Goal: Contribute content: Contribute content

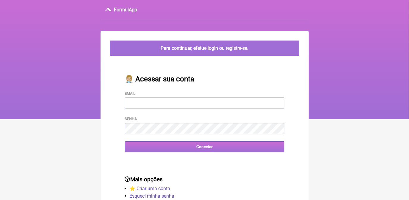
type input "terapiasveronicadias@gmail.com"
click at [202, 150] on input "Conectar" at bounding box center [205, 146] width 160 height 11
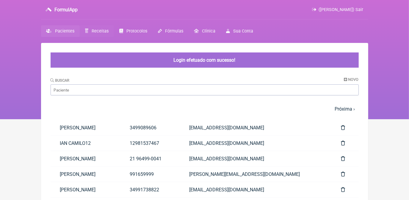
click at [103, 28] on link "Receitas" at bounding box center [97, 31] width 34 height 12
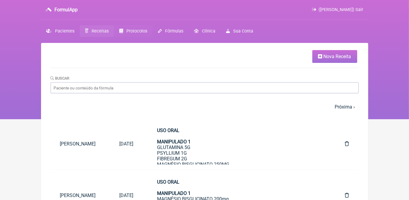
click at [128, 29] on span "Protocolos" at bounding box center [136, 31] width 21 height 5
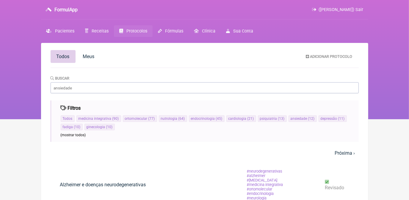
click at [139, 30] on span "Protocolos" at bounding box center [136, 31] width 21 height 5
click at [316, 58] on span "Adicionar Protocolo" at bounding box center [331, 56] width 42 height 4
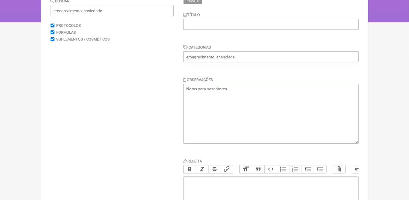
scroll to position [97, 0]
click at [273, 24] on input "text" at bounding box center [271, 23] width 176 height 11
type input "b"
type input "BOOSTER AT- ENERGIA"
click at [235, 88] on textarea at bounding box center [271, 113] width 176 height 60
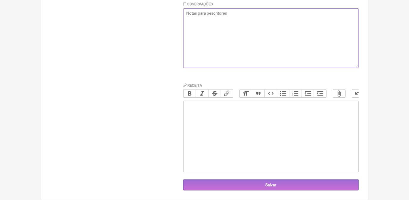
scroll to position [176, 0]
click at [325, 132] on trix-editor at bounding box center [271, 136] width 176 height 71
click at [311, 121] on trix-editor at bounding box center [271, 136] width 176 height 71
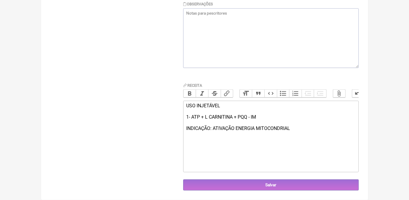
type trix-editor "<div>USO INJETÁVEL<br><br>1- ATP + L CARNITINA + PQQ - IM&nbsp;<br><br>INDICAÇÃ…"
click at [250, 46] on textarea at bounding box center [271, 38] width 176 height 60
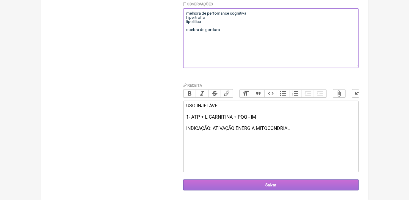
type textarea "melhora de perfomance cognitiva hipertrofia lipolitico quebra de gordura"
click at [254, 187] on input "Salvar" at bounding box center [271, 184] width 176 height 11
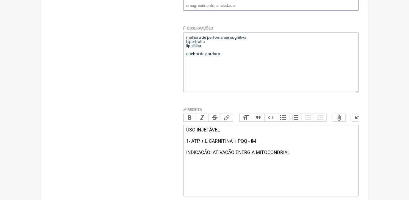
click at [289, 5] on input "text" at bounding box center [271, 5] width 176 height 11
type input "a"
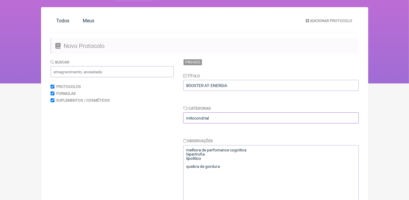
scroll to position [18, 0]
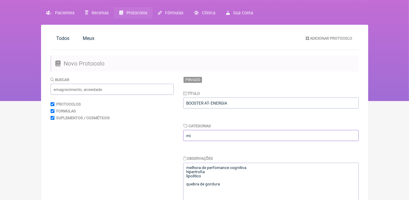
type input "m"
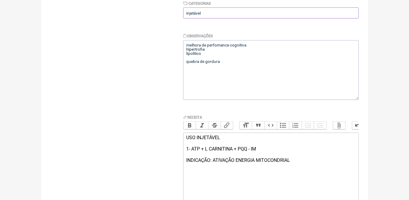
scroll to position [176, 0]
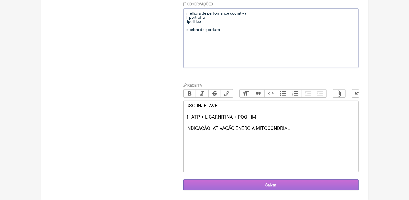
type input "injetável"
click at [349, 181] on input "Salvar" at bounding box center [271, 184] width 176 height 11
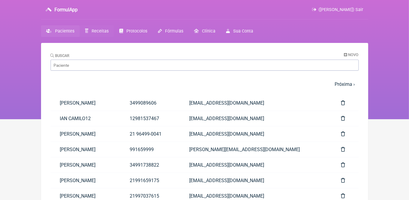
click at [98, 32] on span "Receitas" at bounding box center [100, 31] width 17 height 5
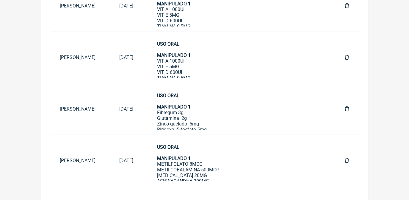
scroll to position [344, 0]
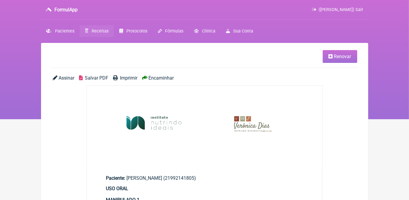
click at [332, 60] on link "Renovar" at bounding box center [340, 56] width 35 height 13
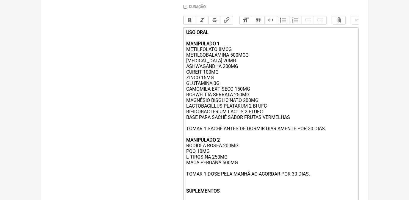
scroll to position [170, 0]
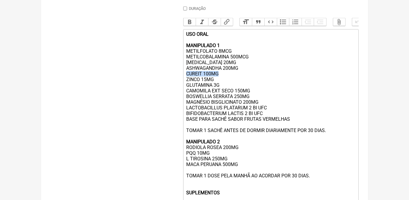
drag, startPoint x: 186, startPoint y: 79, endPoint x: 218, endPoint y: 79, distance: 31.8
click at [218, 79] on div "USO ORAL MANIPULADO 1 METILFOLATO 8MCG METILCOBALAMINA 500MCG PIRIDOXINA 20MG A…" at bounding box center [270, 149] width 169 height 237
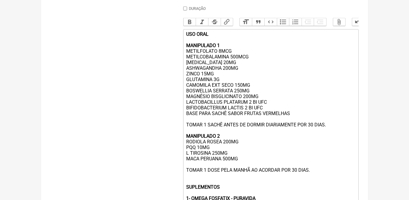
click at [264, 115] on div "USO ORAL MANIPULADO 1 METILFOLATO 8MCG METILCOBALAMINA 500MCG PIRIDOXINA 20MG A…" at bounding box center [270, 147] width 169 height 232
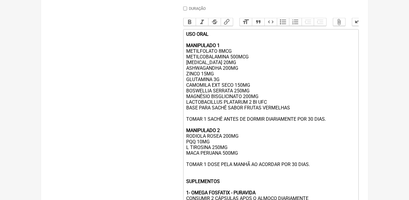
click at [239, 74] on div "USO ORAL MANIPULADO 1 METILFOLATO 8MCG METILCOBALAMINA 500MCG PIRIDOXINA 20MG A…" at bounding box center [270, 144] width 169 height 226
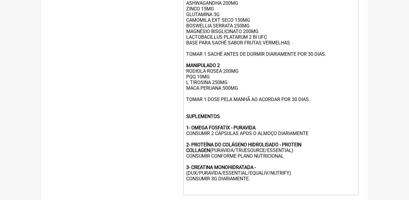
scroll to position [245, 0]
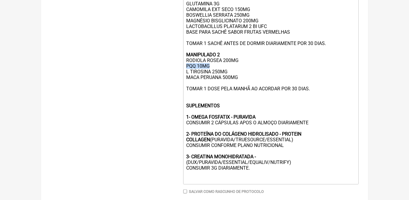
drag, startPoint x: 187, startPoint y: 74, endPoint x: 210, endPoint y: 76, distance: 23.3
click at [210, 76] on div "USO ORAL MANIPULADO 1 METILFOLATO 8MCG METILCOBALAMINA 500MCG PIRIDOXINA 20MG A…" at bounding box center [270, 69] width 169 height 226
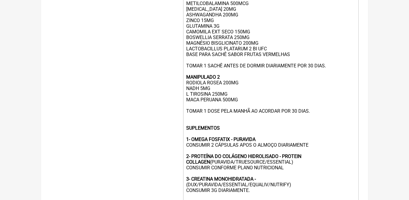
scroll to position [213, 0]
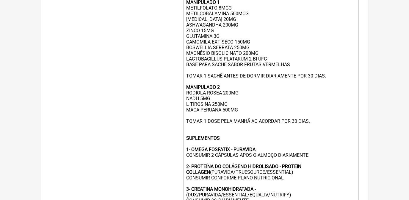
click at [217, 41] on div "USO ORAL MANIPULADO 1 METILFOLATO 8MCG METILCOBALAMINA 500MCG PIRIDOXINA 20MG A…" at bounding box center [270, 101] width 169 height 226
type trix-editor "<div><strong>USO ORAL <br><br>MANIPULADO 1 </strong><br>METILFOLATO 8MCG<br>MET…"
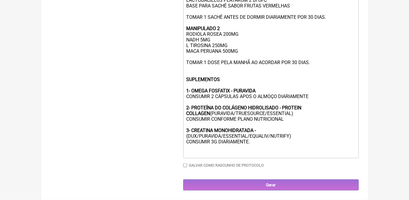
scroll to position [283, 0]
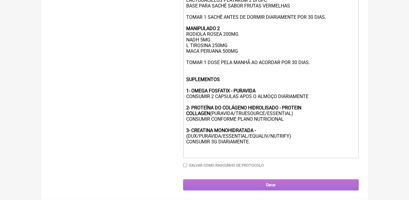
click at [340, 182] on input "Gerar" at bounding box center [271, 184] width 176 height 11
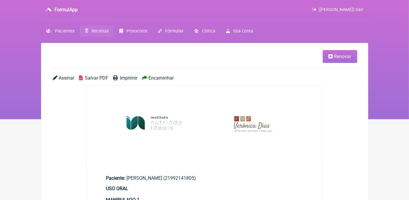
click at [99, 79] on span "Salvar PDF" at bounding box center [97, 78] width 24 height 6
click at [330, 56] on icon at bounding box center [331, 56] width 4 height 5
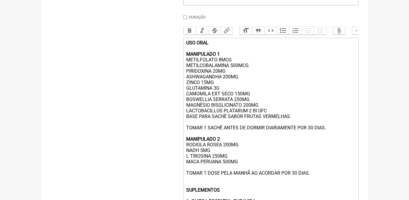
scroll to position [162, 0]
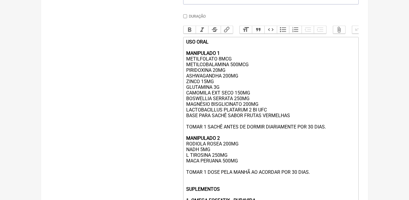
click at [189, 94] on div "USO ORAL MANIPULADO 1 METILFOLATO 8MCG METILCOBALAMINA 500MCG PIRIDOXINA 20MG A…" at bounding box center [270, 152] width 169 height 226
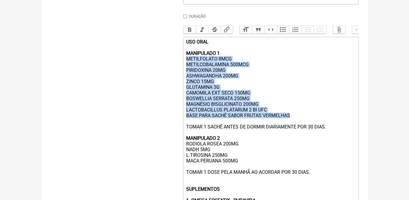
drag, startPoint x: 186, startPoint y: 65, endPoint x: 293, endPoint y: 124, distance: 122.3
click at [293, 124] on div "USO ORAL MANIPULADO 1 METILFOLATO 8MCG METILCOBALAMINA 500MCG PIRIDOXINA 20MG A…" at bounding box center [270, 152] width 169 height 226
copy div "METILFOLATO 8MCG METILCOBALAMINA 500MCG PIRIDOXINA 20MG ASHWAGANDHA 200MG ZINCO…"
click at [269, 72] on div "USO ORAL MANIPULADO 1 METILFOLATO 8MCG METILCOBALAMINA 500MCG PIRIDOXINA 20MG A…" at bounding box center [270, 152] width 169 height 226
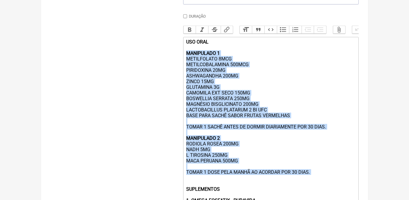
drag, startPoint x: 186, startPoint y: 57, endPoint x: 295, endPoint y: 187, distance: 169.9
click at [295, 187] on div "USO ORAL MANIPULADO 1 METILFOLATO 8MCG METILCOBALAMINA 500MCG PIRIDOXINA 20MG A…" at bounding box center [270, 152] width 169 height 226
copy div "MANIPULADO 1 METILFOLATO 8MCG METILCOBALAMINA 500MCG PIRIDOXINA 20MG ASHWAGANDH…"
click at [251, 92] on div "USO ORAL MANIPULADO 1 METILFOLATO 8MCG METILCOBALAMINA 500MCG PIRIDOXINA 20MG A…" at bounding box center [270, 152] width 169 height 226
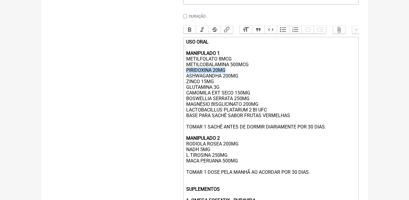
drag, startPoint x: 186, startPoint y: 76, endPoint x: 228, endPoint y: 76, distance: 42.0
click at [228, 76] on trix-editor "USO ORAL MANIPULADO 1 METILFOLATO 8MCG METILCOBALAMINA 500MCG PIRIDOXINA 20MG A…" at bounding box center [271, 152] width 176 height 231
click at [242, 83] on div "USO ORAL MANIPULADO 1 METILFOLATO 8MCG METILCOBALAMINA 500MCG PIRIDOXINA 20MG A…" at bounding box center [270, 152] width 169 height 226
drag, startPoint x: 186, startPoint y: 69, endPoint x: 251, endPoint y: 68, distance: 65.5
click at [251, 68] on trix-editor "USO ORAL MANIPULADO 1 METILFOLATO 8MCG METILCOBALAMINA 500MCG PIRIDOXINA 20MG A…" at bounding box center [271, 152] width 176 height 231
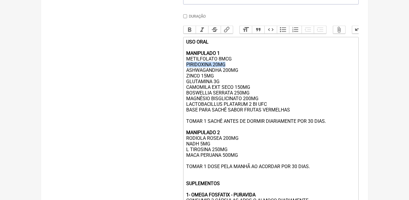
drag, startPoint x: 185, startPoint y: 69, endPoint x: 224, endPoint y: 67, distance: 39.3
click at [224, 67] on trix-editor "USO ORAL MANIPULADO 1 METILFOLATO 8MCG PIRIDOXINA 20MG ASHWAGANDHA 200MG ZINCO …" at bounding box center [271, 149] width 176 height 225
copy div "PIRIDOXINA 20MG"
click at [241, 145] on div "USO ORAL MANIPULADO 1 METILFOLATO 8MCG PIRIDOXINA 20MG ASHWAGANDHA 200MG ZINCO …" at bounding box center [270, 149] width 169 height 221
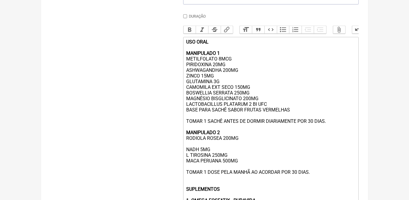
paste trix-editor "PIRIDOXINA 20MG"
drag, startPoint x: 226, startPoint y: 71, endPoint x: 185, endPoint y: 70, distance: 40.5
click at [185, 70] on trix-editor "USO ORAL MANIPULADO 1 METILFOLATO 8MCG PIRIDOXINA 20MG ASHWAGANDHA 200MG ZINCO …" at bounding box center [271, 152] width 176 height 231
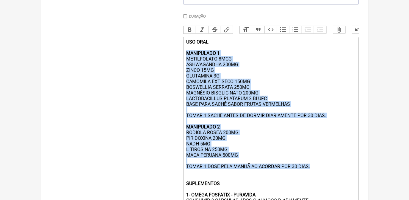
drag, startPoint x: 187, startPoint y: 58, endPoint x: 314, endPoint y: 177, distance: 174.1
click at [314, 177] on div "USO ORAL MANIPULADO 1 METILFOLATO 8MCG ASHWAGANDHA 200MG ZINCO 15MG GLUTAMINA 3…" at bounding box center [270, 149] width 169 height 221
copy div "MANIPULADO 1 METILFOLATO 8MCG ASHWAGANDHA 200MG ZINCO 15MG GLUTAMINA 3G CAMOMIL…"
click at [230, 76] on div "USO ORAL MANIPULADO 1 METILFOLATO 8MCG ASHWAGANDHA 200MG ZINCO 15MG GLUTAMINA 3…" at bounding box center [270, 149] width 169 height 221
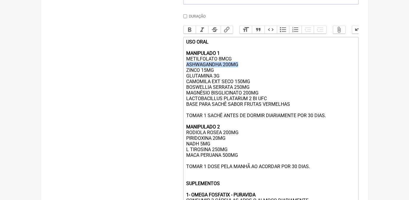
drag, startPoint x: 187, startPoint y: 69, endPoint x: 243, endPoint y: 71, distance: 55.4
click at [243, 71] on div "USO ORAL MANIPULADO 1 METILFOLATO 8MCG ASHWAGANDHA 200MG ZINCO 15MG GLUTAMINA 3…" at bounding box center [270, 149] width 169 height 221
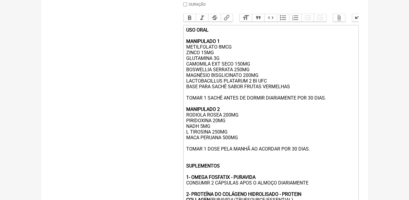
scroll to position [178, 0]
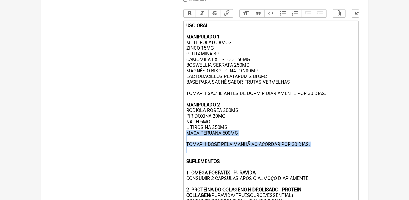
drag, startPoint x: 187, startPoint y: 141, endPoint x: 224, endPoint y: 165, distance: 44.5
click at [224, 165] on div "USO ORAL MANIPULADO 1 METILFOLATO 8MCG ZINCO 15MG GLUTAMINA 3G CAMOMILA EXT SEC…" at bounding box center [270, 130] width 169 height 215
drag, startPoint x: 187, startPoint y: 142, endPoint x: 241, endPoint y: 139, distance: 53.9
click at [241, 139] on div "USO ORAL MANIPULADO 1 METILFOLATO 8MCG ZINCO 15MG GLUTAMINA 3G CAMOMILA EXT SEC…" at bounding box center [270, 130] width 169 height 215
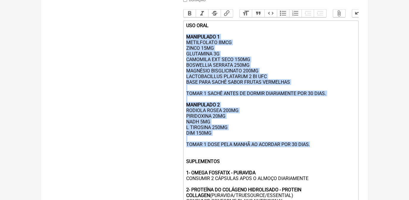
drag, startPoint x: 186, startPoint y: 42, endPoint x: 315, endPoint y: 154, distance: 170.5
click at [315, 154] on trix-editor "USO ORAL MANIPULADO 1 METILFOLATO 8MCG ZINCO 15MG GLUTAMINA 3G CAMOMILA EXT SEC…" at bounding box center [271, 130] width 176 height 219
copy div "MANIPULADO 1 METILFOLATO 8MCG ZINCO 15MG GLUTAMINA 3G CAMOMILA EXT SECO 150MG B…"
click at [226, 127] on div "USO ORAL MANIPULADO 1 METILFOLATO 8MCG ZINCO 15MG GLUTAMINA 3G CAMOMILA EXT SEC…" at bounding box center [270, 130] width 169 height 215
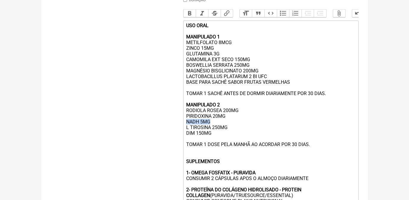
drag, startPoint x: 187, startPoint y: 129, endPoint x: 211, endPoint y: 130, distance: 24.4
click at [211, 130] on div "USO ORAL MANIPULADO 1 METILFOLATO 8MCG ZINCO 15MG GLUTAMINA 3G CAMOMILA EXT SEC…" at bounding box center [270, 130] width 169 height 215
click at [197, 130] on div "USO ORAL MANIPULADO 1 METILFOLATO 8MCG ZINCO 15MG GLUTAMINA 3G CAMOMILA EXT SEC…" at bounding box center [270, 130] width 169 height 215
type trix-editor "<div><strong>USO ORAL <br><br>MANIPULADO 1 </strong><br>METILFOLATO 8MCG<br>ZIN…"
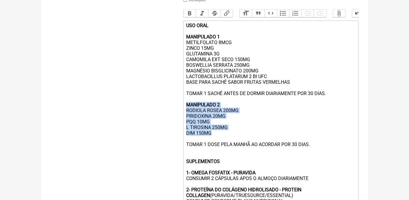
drag, startPoint x: 186, startPoint y: 112, endPoint x: 217, endPoint y: 140, distance: 41.5
click at [217, 140] on trix-editor "USO ORAL MANIPULADO 1 METILFOLATO 8MCG ZINCO 15MG GLUTAMINA 3G CAMOMILA EXT SEC…" at bounding box center [271, 130] width 176 height 219
copy div "MANIPULADO 2 RODIOLA ROSEA 200MG PIRIDOXINA 20MG PQQ 10MG L TIROSINA 250MG DIM …"
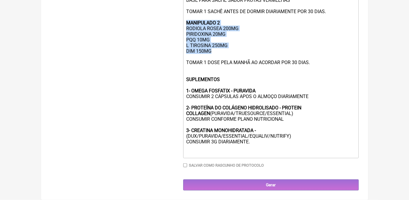
scroll to position [271, 0]
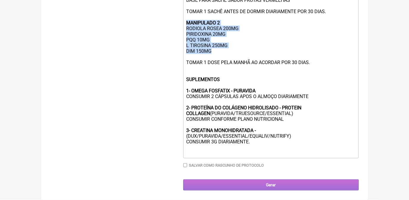
click at [303, 188] on input "Gerar" at bounding box center [271, 184] width 176 height 11
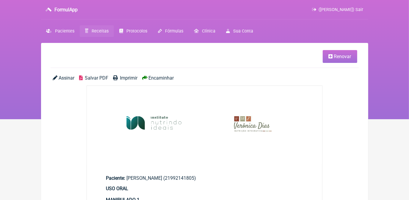
click at [98, 76] on span "Salvar PDF" at bounding box center [97, 78] width 24 height 6
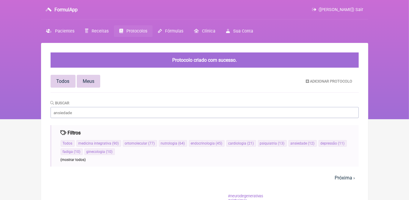
click at [90, 84] on span "Meus" at bounding box center [89, 81] width 12 height 6
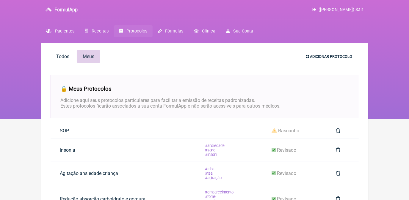
click at [329, 58] on span "Adicionar Protocolo" at bounding box center [331, 56] width 42 height 4
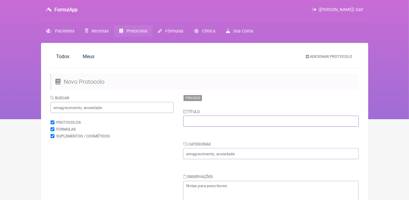
click at [239, 118] on input "text" at bounding box center [271, 120] width 176 height 11
type input "ADEK"
click at [260, 155] on input "text" at bounding box center [271, 153] width 176 height 11
type input "injetável"
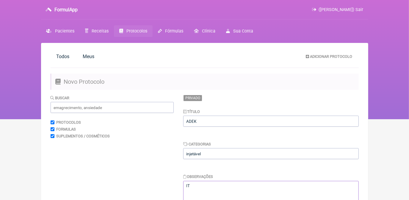
type textarea "I"
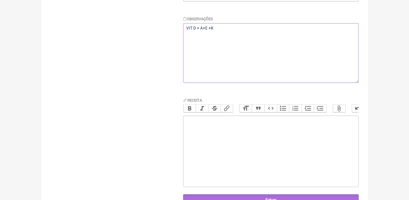
scroll to position [158, 0]
type textarea "VIT D + A+E +K"
click at [331, 136] on trix-editor at bounding box center [271, 150] width 176 height 71
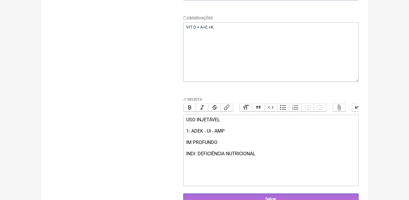
type trix-editor "<div>USO INJETÁVEL<br><br>1- ADEK - UI - AMP<br><br>IM PROFUNDO<br><br>INDI: DE…"
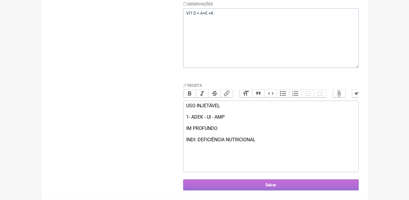
click at [346, 182] on input "Salvar" at bounding box center [271, 184] width 176 height 11
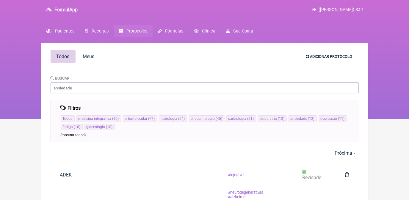
click at [317, 58] on span "Adicionar Protocolo" at bounding box center [331, 56] width 42 height 4
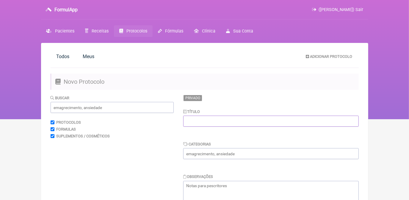
click at [215, 120] on input "text" at bounding box center [271, 120] width 176 height 11
type input "ACELERADOR METABÓLICO"
click at [236, 152] on input "text" at bounding box center [271, 153] width 176 height 11
type input "injetável"
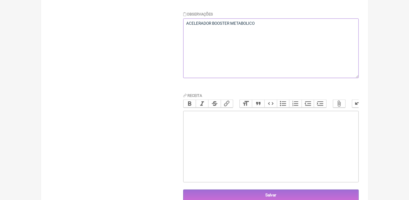
scroll to position [176, 0]
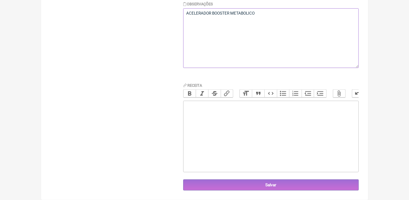
type textarea "ACELERADOR BOOSTER METABOLICO"
click at [286, 109] on trix-editor at bounding box center [271, 136] width 176 height 71
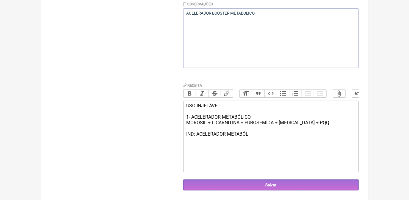
type trix-editor "<div>USO INJETÁVEL&nbsp;<br><br>1- ACELERADOR METABÓLICO<br>MOROSIL + L CARNITI…"
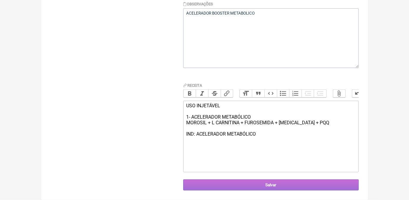
click at [294, 182] on input "Salvar" at bounding box center [271, 184] width 176 height 11
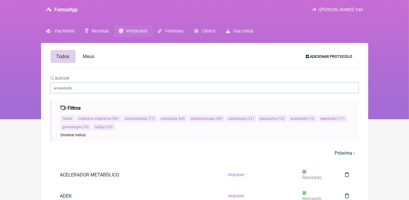
click at [344, 55] on span "Adicionar Protocolo" at bounding box center [331, 56] width 42 height 4
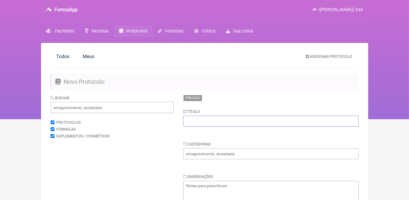
click at [278, 121] on input "text" at bounding box center [271, 120] width 176 height 11
type input "M"
type input "EMAGRECIMENTO E GANHO DE MASSSA MUSCULAR"
click at [267, 154] on input "text" at bounding box center [271, 153] width 176 height 11
type input "injetável"
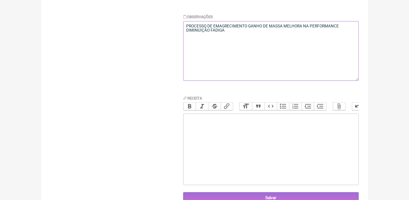
scroll to position [161, 0]
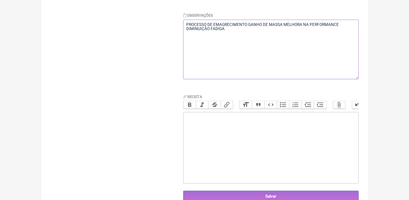
type textarea "PROCESSO DE EMAGRECIMENTO GANHO DE MASSA MELHORA NA PERFORMANCE DIMINUIÇÃO FADI…"
click at [328, 130] on trix-editor at bounding box center [271, 147] width 176 height 71
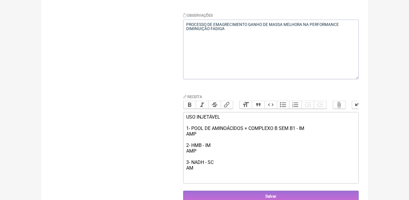
type trix-editor "<div>USO INJETÁVEL&nbsp;<br><br>1- POOL DE AMINOÁCIDOS + COMPLEXO B SEM B1 - IM…"
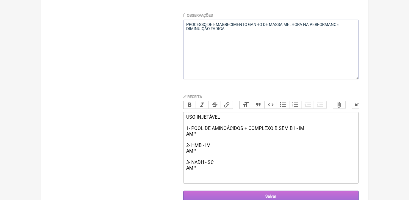
click at [297, 198] on input "Salvar" at bounding box center [271, 195] width 176 height 11
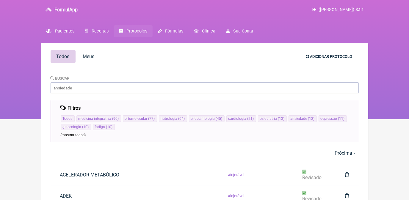
click at [340, 53] on link "Adicionar Protocolo" at bounding box center [329, 56] width 56 height 10
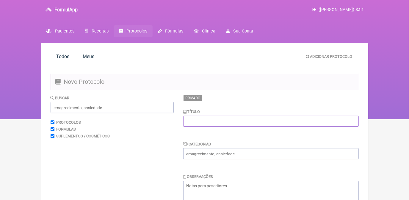
click at [219, 121] on input "text" at bounding box center [271, 120] width 176 height 11
type input "ANISEDADE"
click at [212, 152] on input "text" at bounding box center [271, 153] width 176 height 11
type input "injetável"
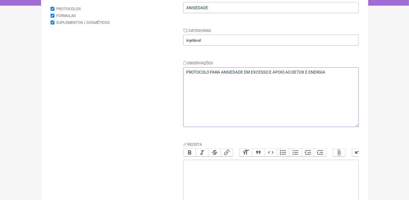
scroll to position [115, 0]
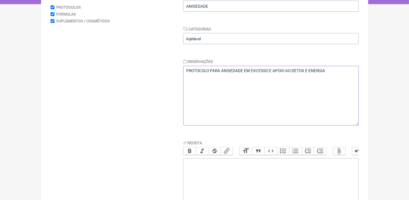
type textarea "PROTOCOLO PARA ANSIEDADE EM EXCESSO E APOIO AO DETOX E ENERGIA"
click at [302, 173] on trix-editor at bounding box center [271, 193] width 176 height 71
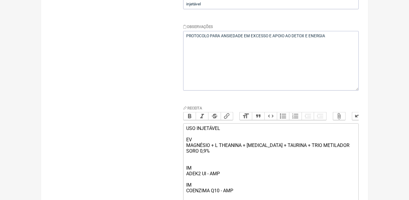
scroll to position [155, 0]
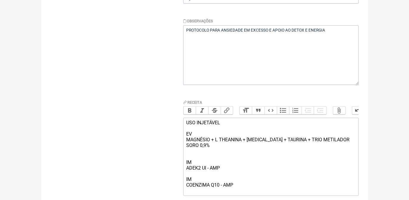
type trix-editor "<div>USO INJETÁVEL&nbsp;<br><br>EV<br>MAGNÉSIO + L THEANINA + INOSITOL + TAURIN…"
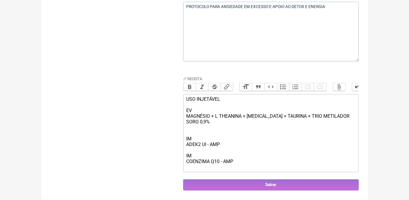
scroll to position [185, 0]
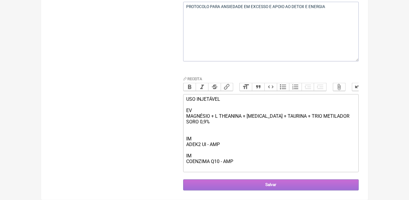
click at [348, 182] on input "Salvar" at bounding box center [271, 184] width 176 height 11
